Goal: Book appointment/travel/reservation

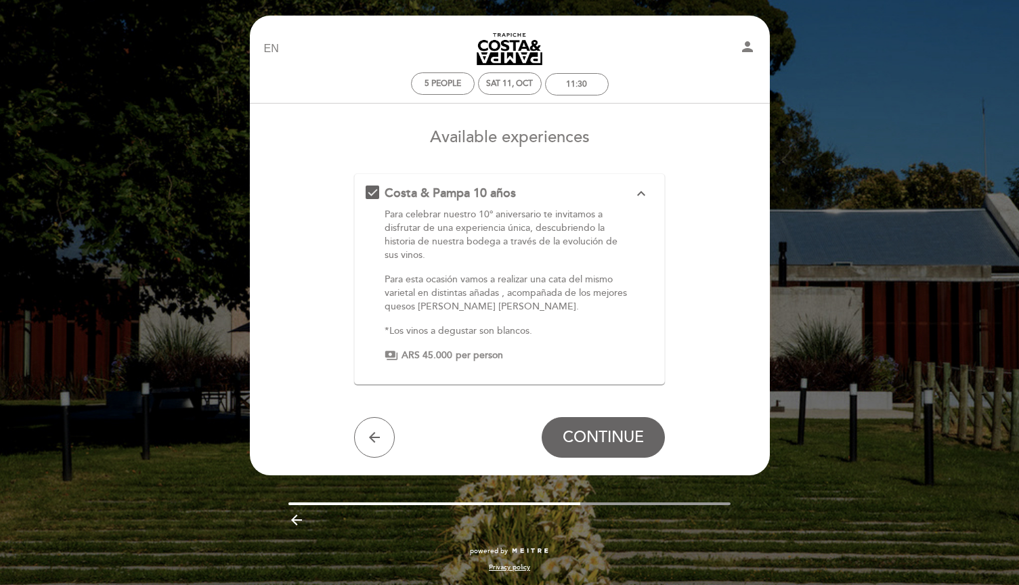
scroll to position [1, 0]
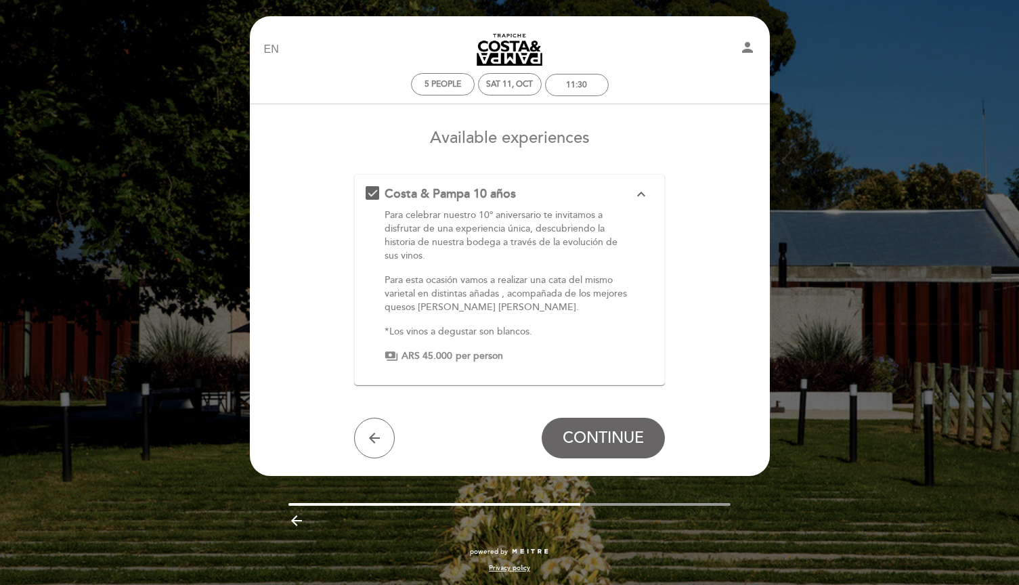
click at [643, 187] on icon "expand_less" at bounding box center [641, 194] width 16 height 16
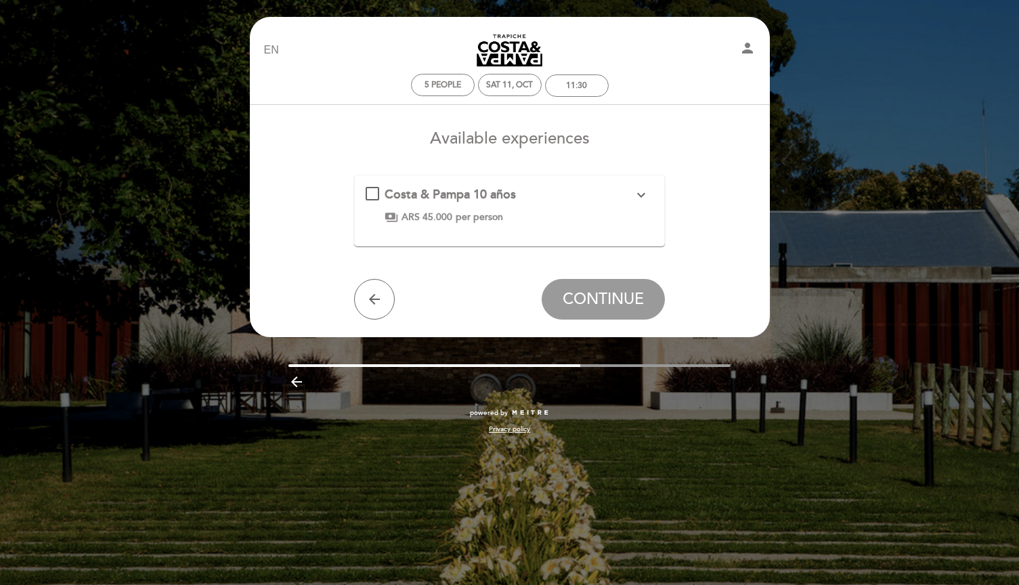
scroll to position [0, 0]
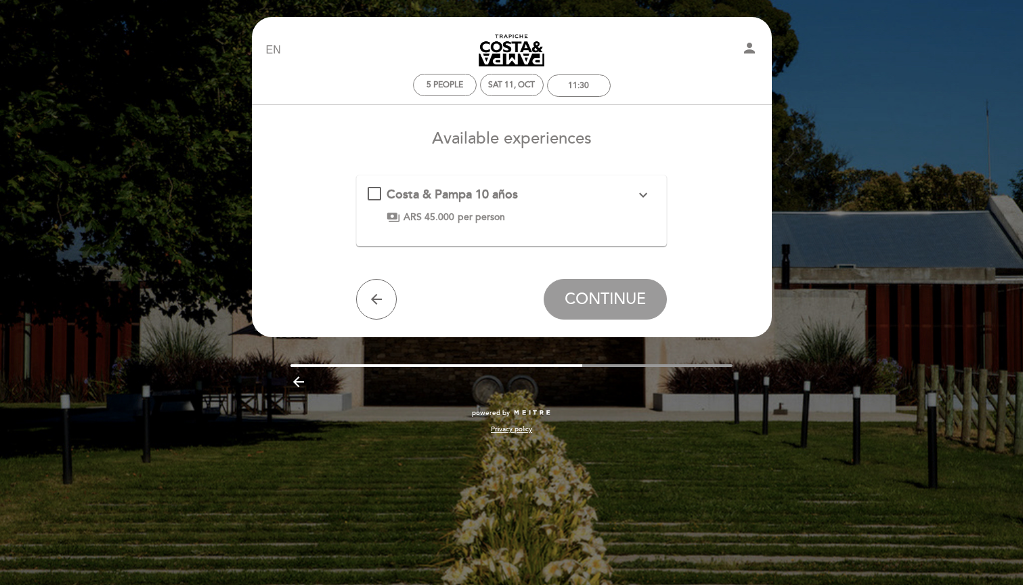
click at [541, 198] on div "Costa & Pampa 10 años expand_more" at bounding box center [511, 195] width 249 height 18
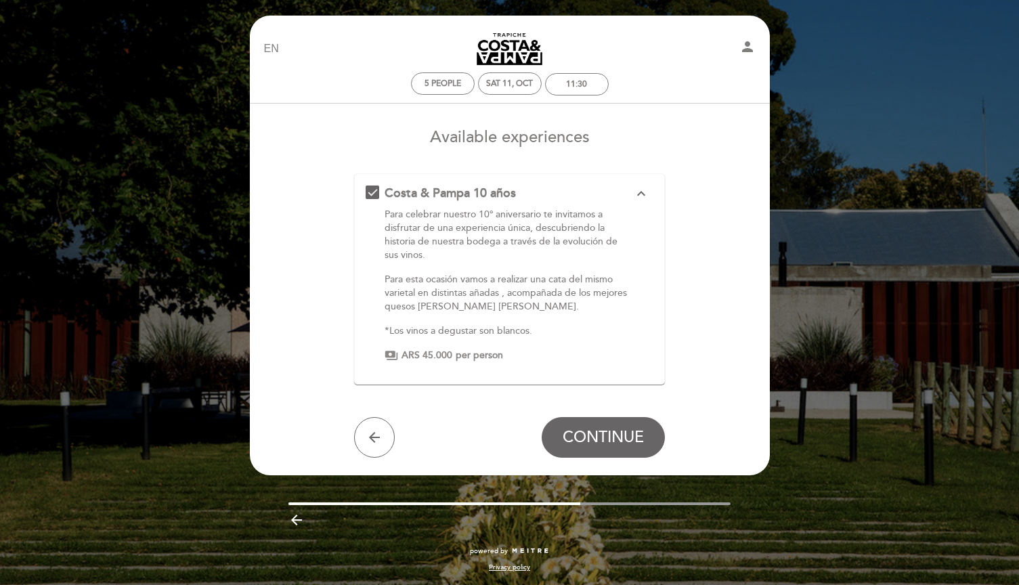
scroll to position [1, 0]
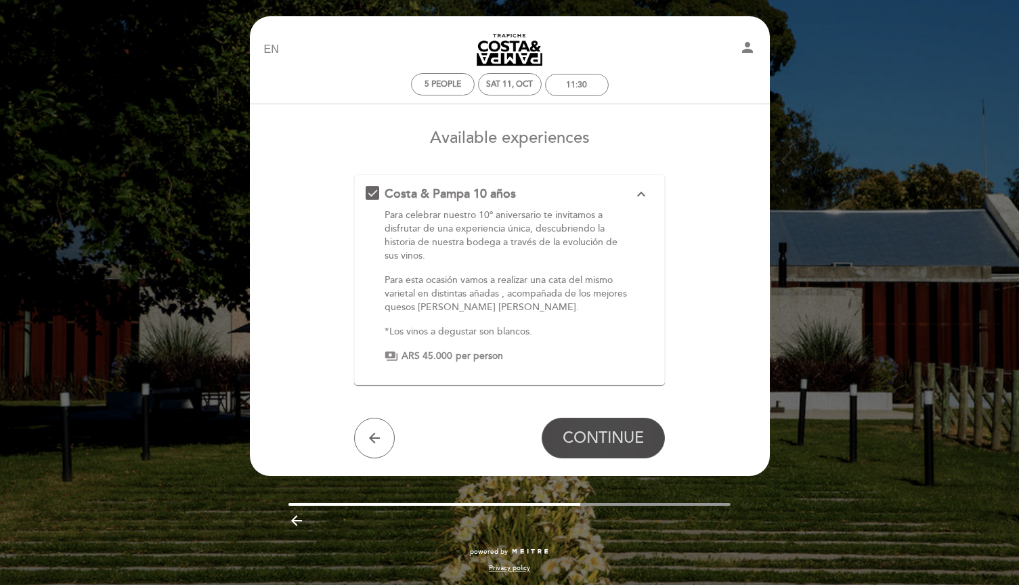
click at [592, 441] on span "CONTINUE" at bounding box center [603, 438] width 81 height 19
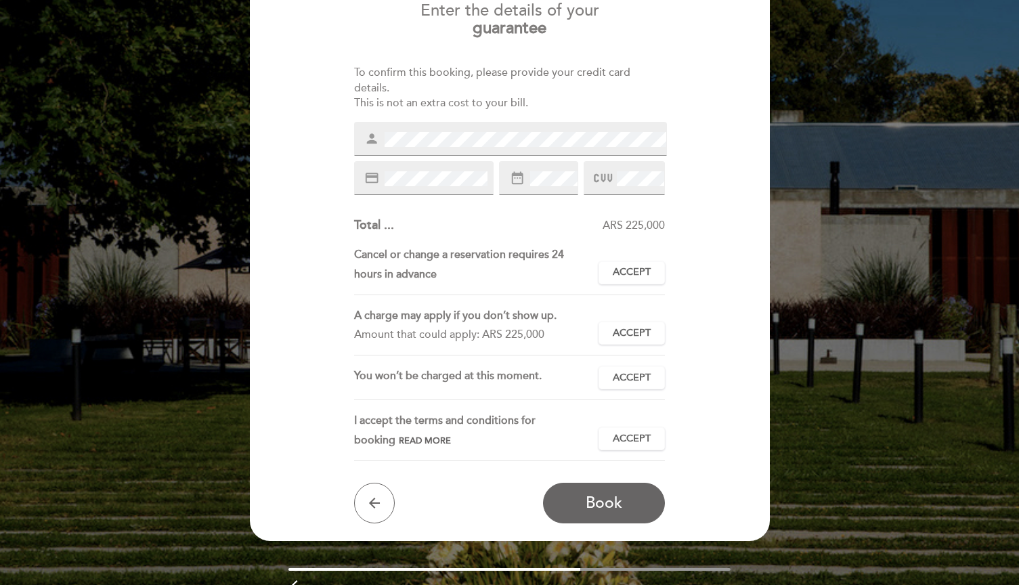
scroll to position [136, 0]
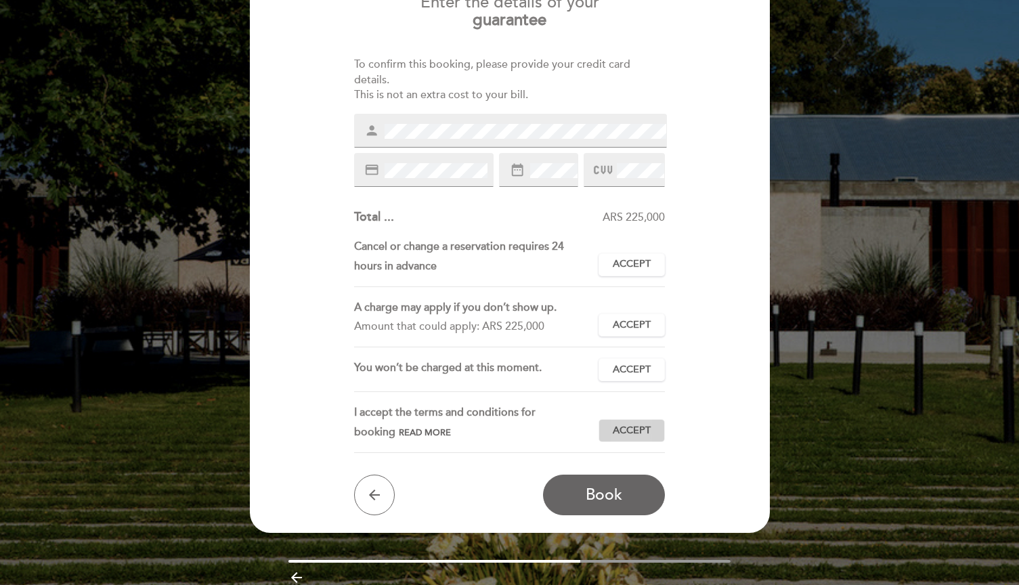
click at [648, 419] on button "Accept Accepted" at bounding box center [632, 430] width 66 height 23
click at [626, 363] on span "Accept" at bounding box center [632, 370] width 38 height 14
click at [629, 328] on button "Accept Accepted" at bounding box center [632, 325] width 66 height 23
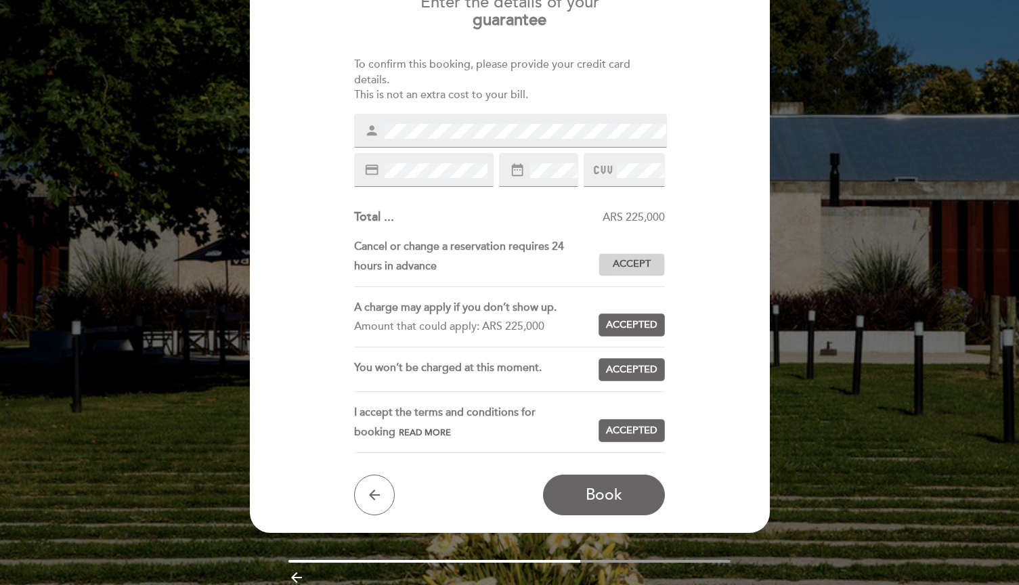
click at [618, 268] on button "Accept Accepted" at bounding box center [632, 264] width 66 height 23
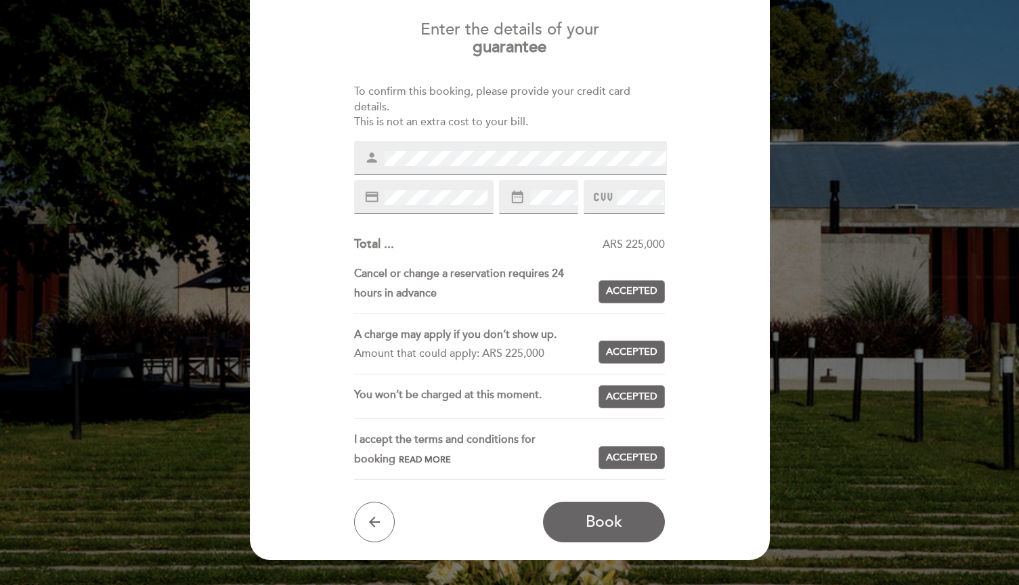
scroll to position [112, 0]
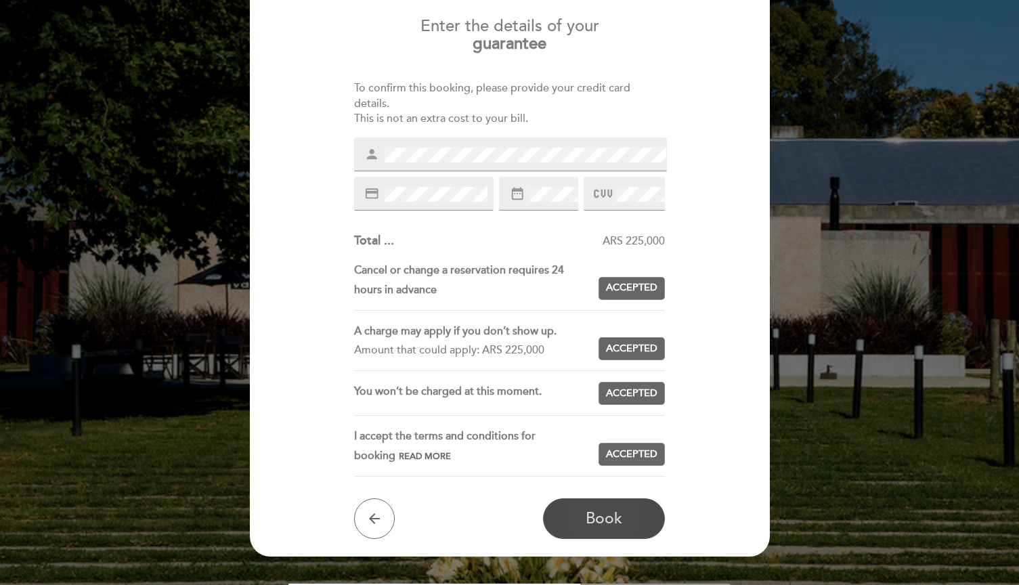
click at [614, 517] on span "Book" at bounding box center [604, 518] width 37 height 19
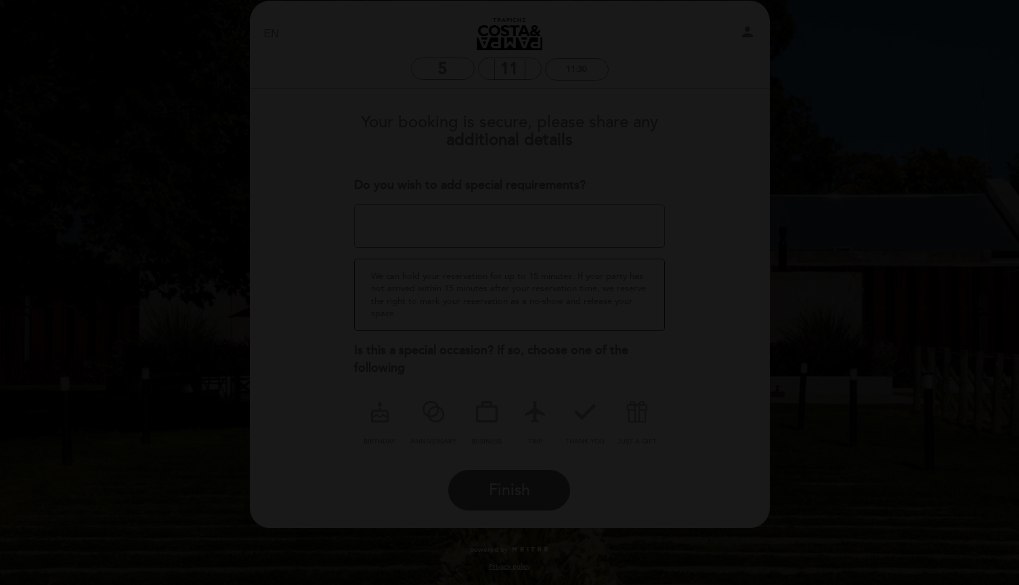
scroll to position [0, 0]
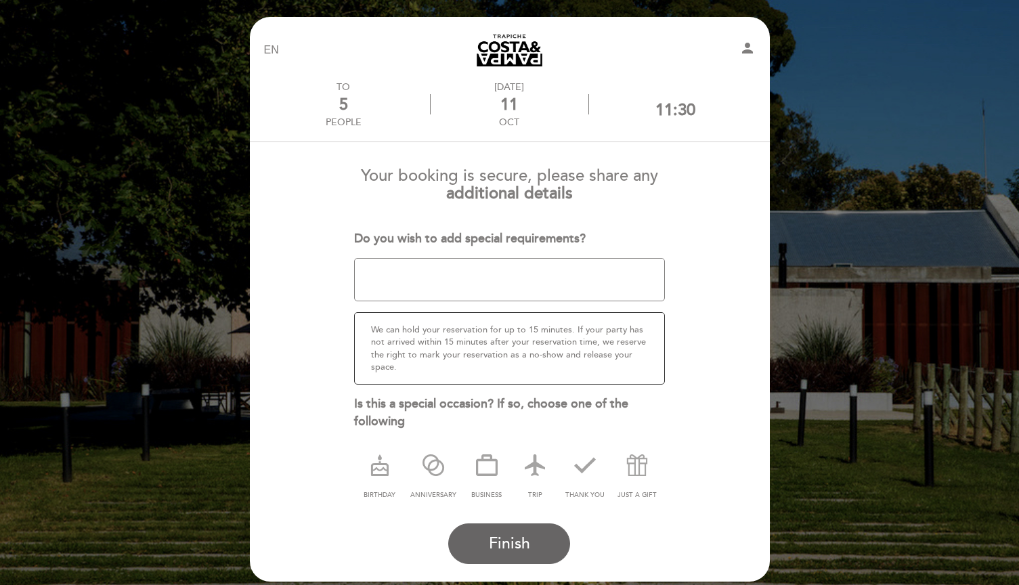
click at [557, 282] on textarea at bounding box center [509, 279] width 311 height 43
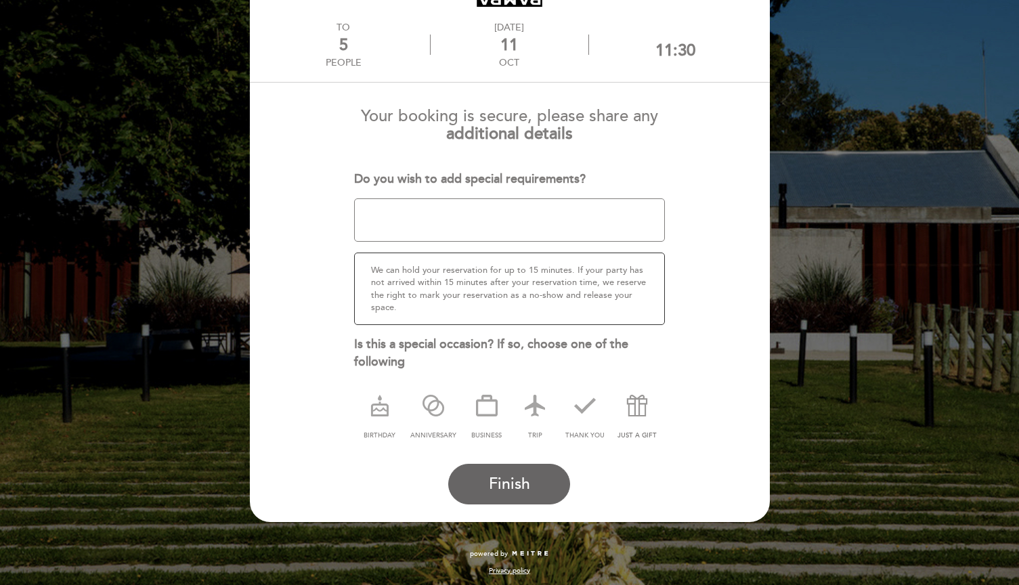
scroll to position [59, 0]
click at [534, 402] on icon at bounding box center [534, 406] width 35 height 35
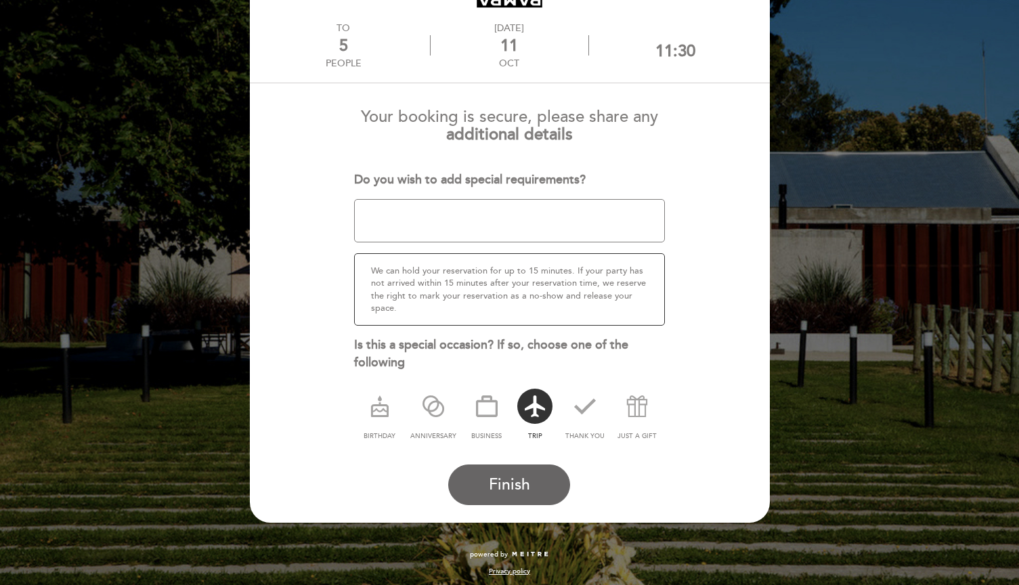
click at [528, 459] on form "Your booking is secure, please share any additional details Do you wish to add …" at bounding box center [509, 302] width 501 height 408
click at [515, 499] on button "Finish" at bounding box center [509, 485] width 122 height 41
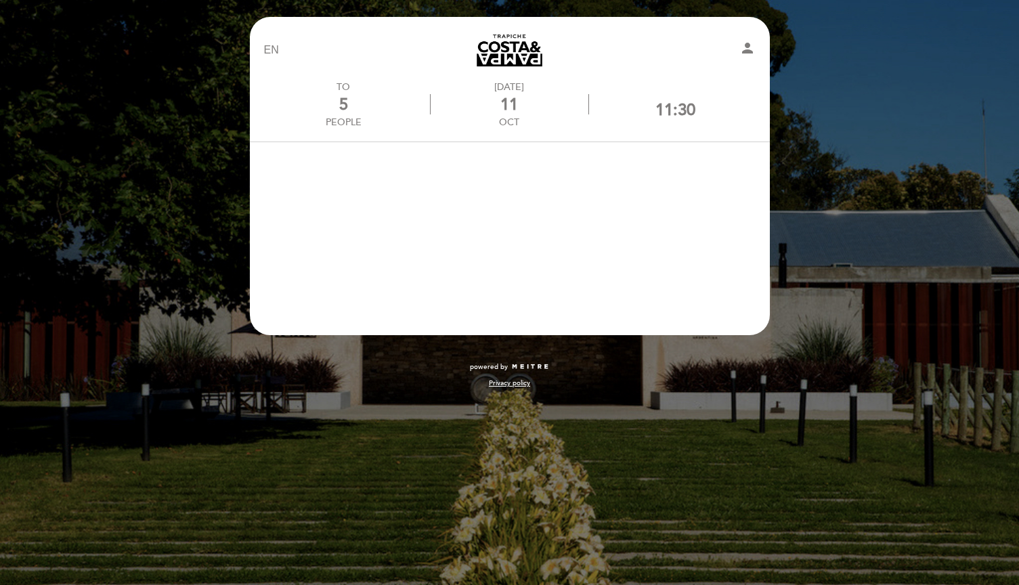
scroll to position [0, 0]
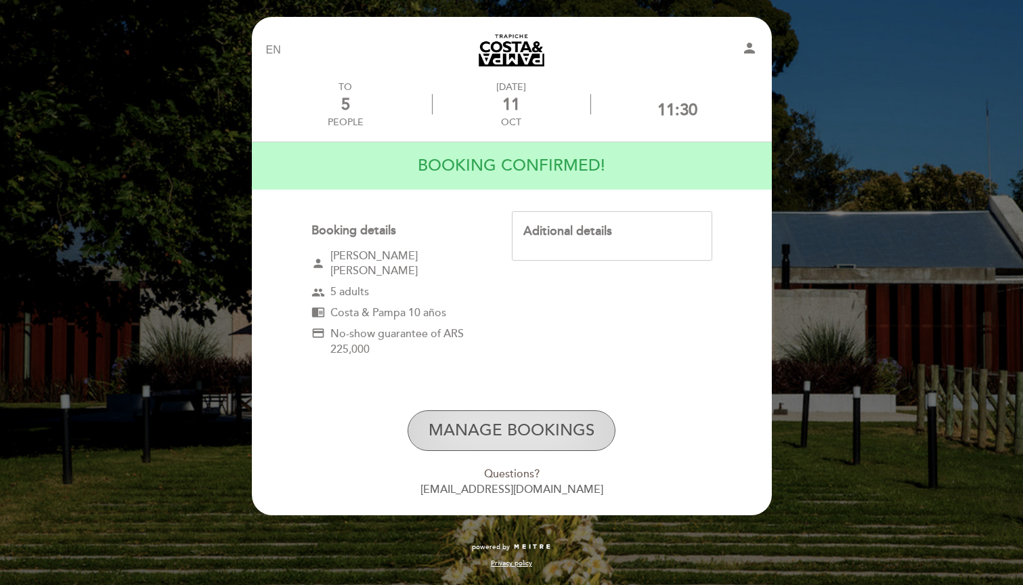
click at [557, 421] on button "Manage Bookings" at bounding box center [512, 430] width 208 height 41
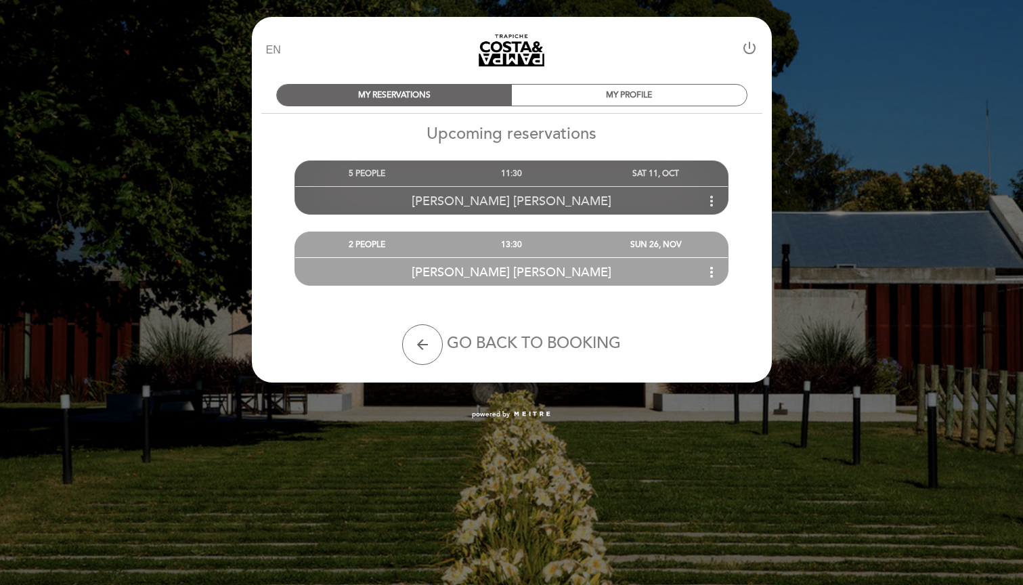
click at [530, 184] on div "11:30" at bounding box center [512, 173] width 144 height 25
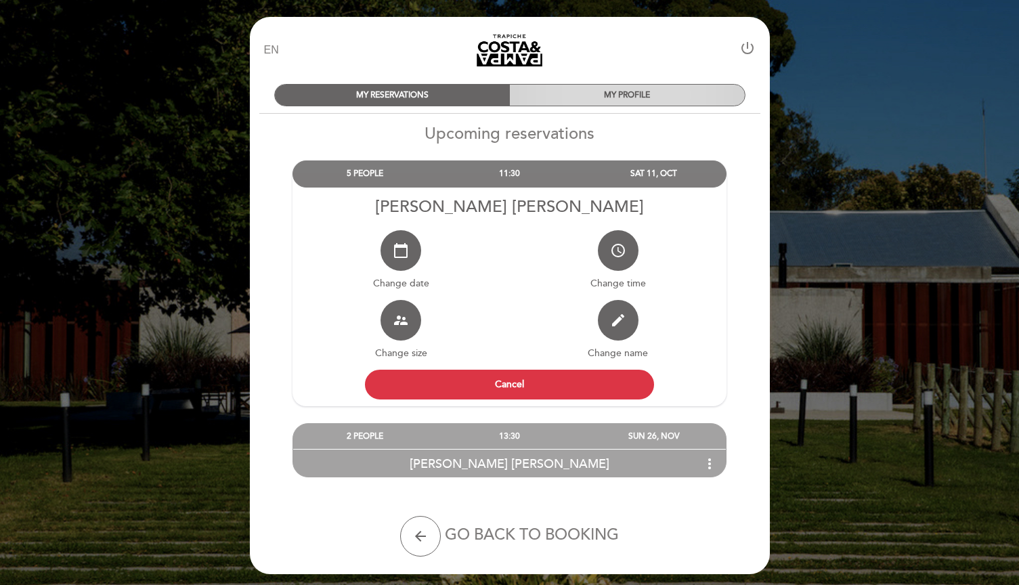
click at [561, 92] on div "MY PROFILE" at bounding box center [627, 95] width 235 height 21
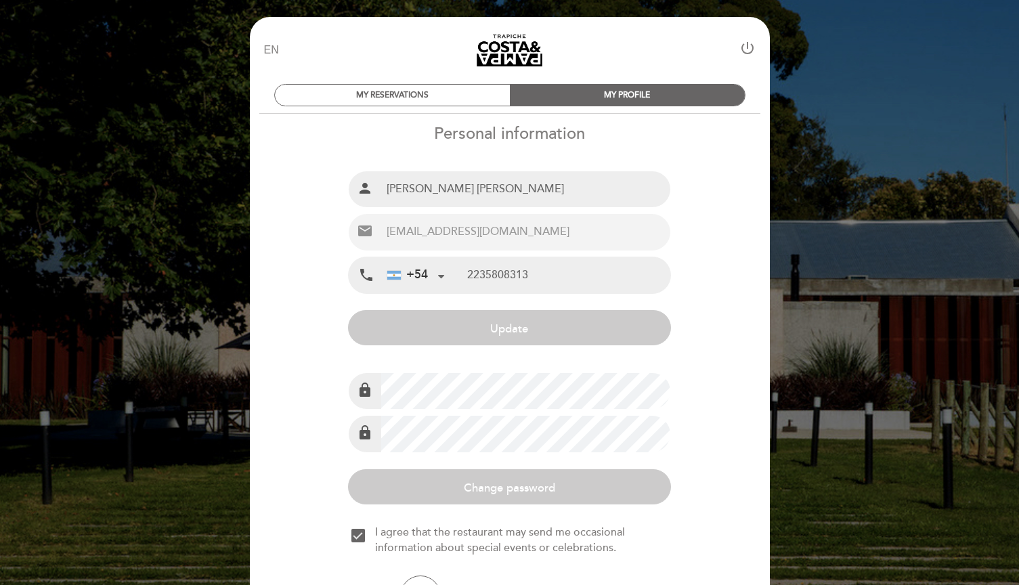
type input "[PHONE_NUMBER]"
click at [539, 45] on link "Costa y Pampa" at bounding box center [509, 50] width 169 height 37
